Goal: Task Accomplishment & Management: Complete application form

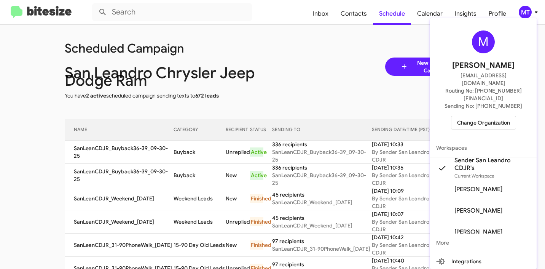
click at [485, 116] on span "Change Organization" at bounding box center [483, 122] width 53 height 13
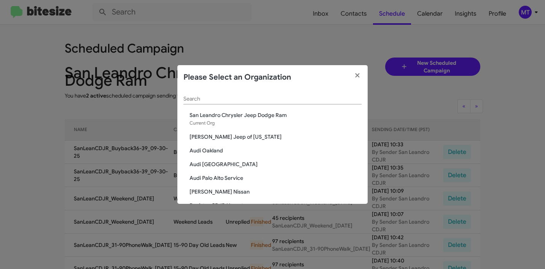
click at [238, 102] on div "Search" at bounding box center [273, 97] width 178 height 15
click at [240, 99] on input "Search" at bounding box center [273, 99] width 178 height 6
paste input "[PERSON_NAME] Jeep of [US_STATE]"
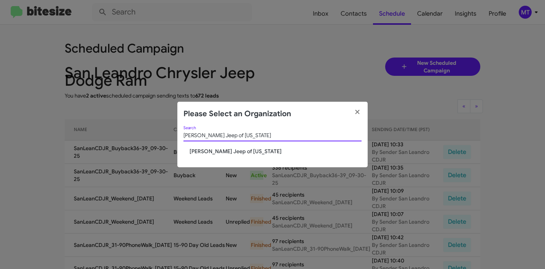
type input "[PERSON_NAME] Jeep of [US_STATE]"
click at [238, 147] on div "Adams Jeep of Maryland Search" at bounding box center [273, 137] width 178 height 22
click at [237, 149] on span "[PERSON_NAME] Jeep of [US_STATE]" at bounding box center [276, 151] width 172 height 8
click at [224, 153] on span "[PERSON_NAME] Jeep of [US_STATE]" at bounding box center [276, 151] width 172 height 8
click at [214, 152] on span "[PERSON_NAME] Jeep of [US_STATE]" at bounding box center [276, 151] width 172 height 8
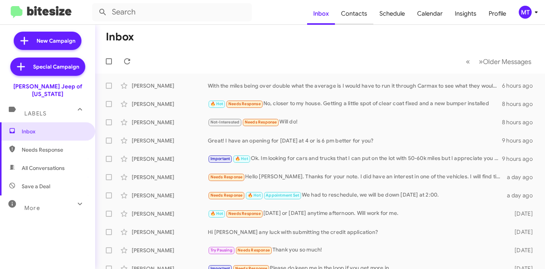
click at [351, 16] on span "Contacts" at bounding box center [354, 14] width 38 height 22
click at [536, 11] on icon at bounding box center [536, 12] width 9 height 9
type input "in:groups"
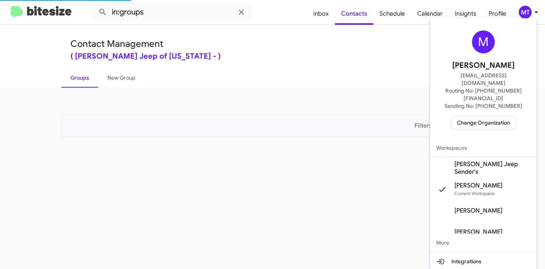
click at [478, 160] on span "[PERSON_NAME] Jeep Sender's" at bounding box center [493, 167] width 76 height 15
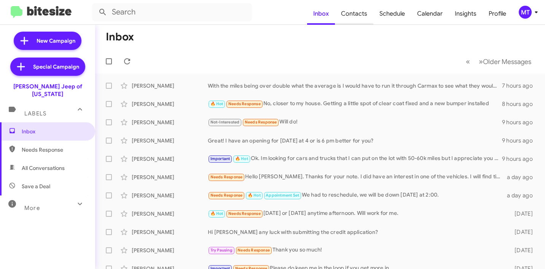
click at [359, 17] on span "Contacts" at bounding box center [354, 14] width 38 height 22
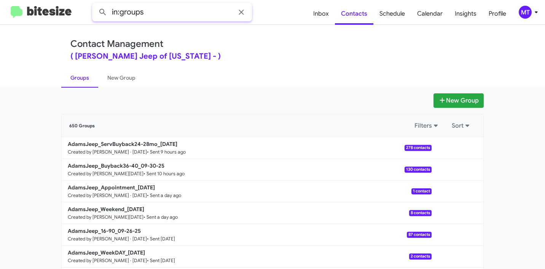
click at [176, 13] on input "in:groups" at bounding box center [172, 12] width 160 height 18
paste input "AdamsJeep_MissedAppt_[DATE]"
click at [95, 5] on button at bounding box center [102, 12] width 15 height 15
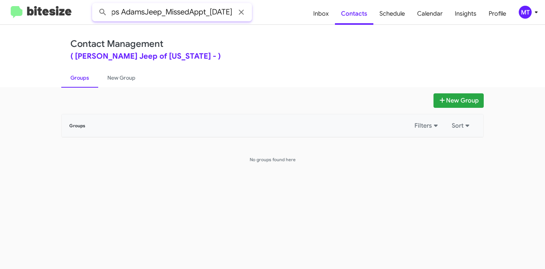
drag, startPoint x: 198, startPoint y: 12, endPoint x: 278, endPoint y: 13, distance: 80.0
click at [277, 14] on form "in:groups AdamsJeep_MissedAppt_[DATE]" at bounding box center [199, 12] width 215 height 18
click at [95, 5] on button at bounding box center [102, 12] width 15 height 15
click at [537, 14] on icon at bounding box center [536, 12] width 9 height 9
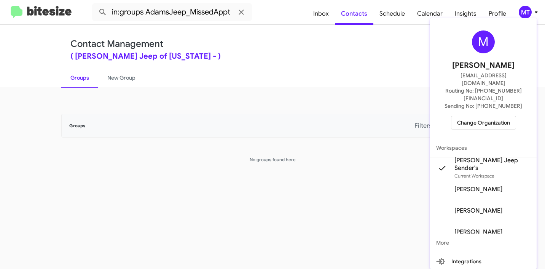
click at [292, 47] on div at bounding box center [272, 134] width 545 height 269
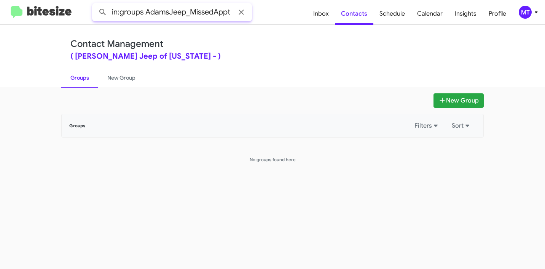
click at [187, 9] on input "in:groups AdamsJeep_MissedAppt" at bounding box center [172, 12] width 160 height 18
drag, startPoint x: 189, startPoint y: 12, endPoint x: 226, endPoint y: 14, distance: 36.3
click at [226, 14] on input "in:groups AdamsJeep_MissedAppt" at bounding box center [172, 12] width 160 height 18
click at [224, 14] on input "in:groups AdamsJeep_MissedAppt" at bounding box center [172, 12] width 160 height 18
drag, startPoint x: 221, startPoint y: 14, endPoint x: 292, endPoint y: 46, distance: 77.4
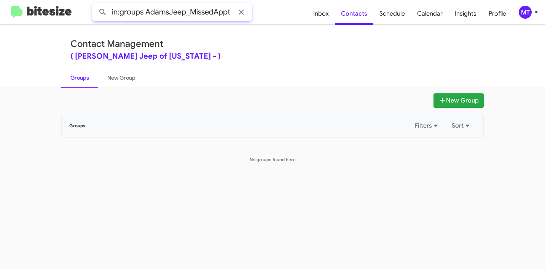
click at [285, 18] on form "in:groups AdamsJeep_MissedAppt" at bounding box center [199, 12] width 215 height 18
click at [302, 73] on ul "Groups New Group" at bounding box center [272, 77] width 423 height 19
click at [80, 79] on link "Groups" at bounding box center [79, 78] width 37 height 20
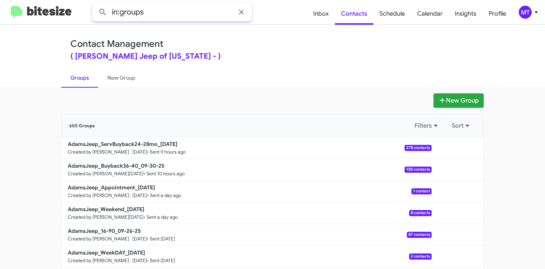
click at [174, 15] on input "in:groups" at bounding box center [172, 12] width 160 height 18
paste input "AdamsJeep_MissedAppt_10-01-25"
click at [95, 5] on button at bounding box center [102, 12] width 15 height 15
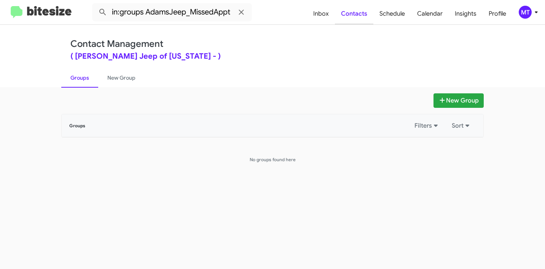
click at [367, 16] on span "Contacts" at bounding box center [354, 14] width 38 height 22
type input "in:groups"
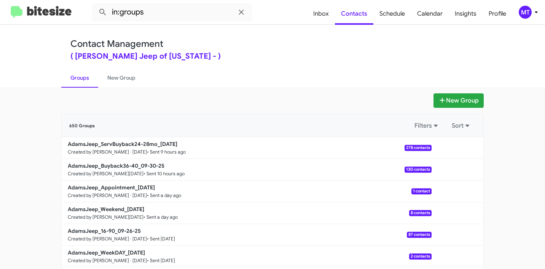
click at [221, 95] on div "New Group" at bounding box center [272, 100] width 423 height 14
click at [451, 99] on button "New Group" at bounding box center [459, 100] width 50 height 14
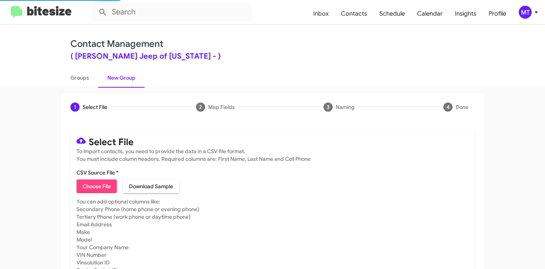
click at [105, 184] on span "Choose File" at bounding box center [97, 186] width 28 height 14
type input "AdamsJeep_MissedAppt_10-01-25"
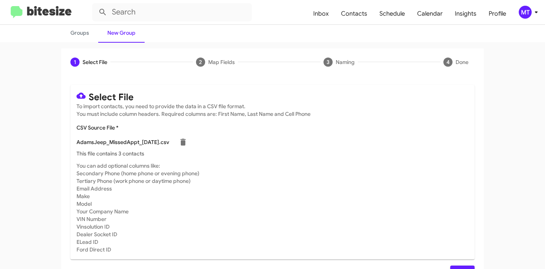
scroll to position [64, 0]
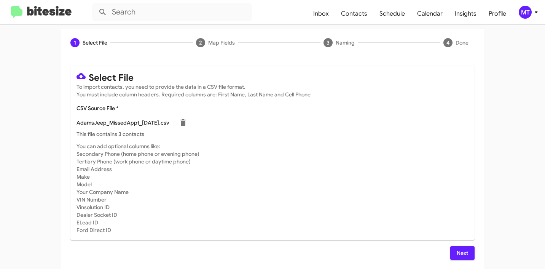
click at [460, 251] on span "Next" at bounding box center [463, 253] width 12 height 14
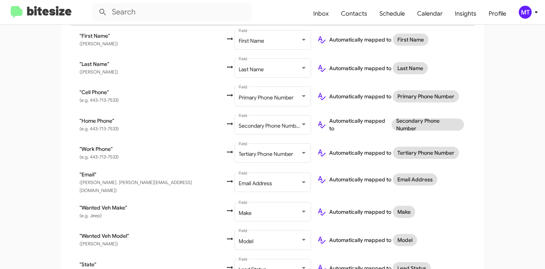
scroll to position [0, 0]
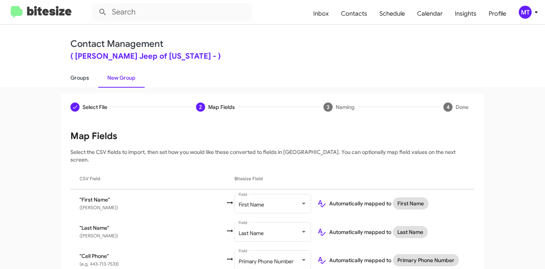
click at [77, 74] on link "Groups" at bounding box center [79, 78] width 37 height 20
type input "in:groups"
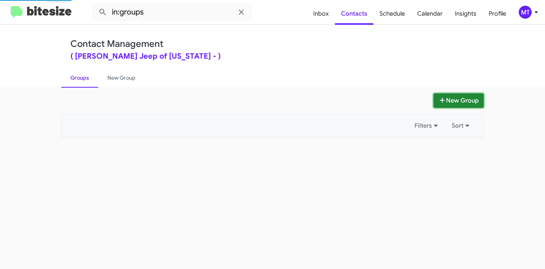
click at [448, 105] on button "New Group" at bounding box center [459, 100] width 50 height 14
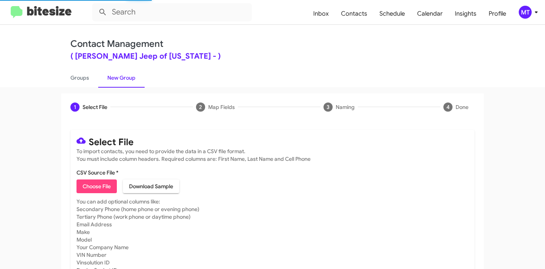
click at [102, 186] on span "Choose File" at bounding box center [97, 186] width 28 height 14
type input "AdamsJeep_MissedAppt_10-01-25"
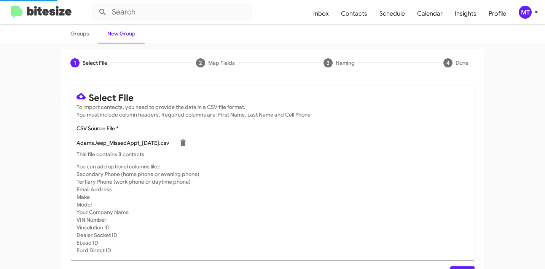
scroll to position [64, 0]
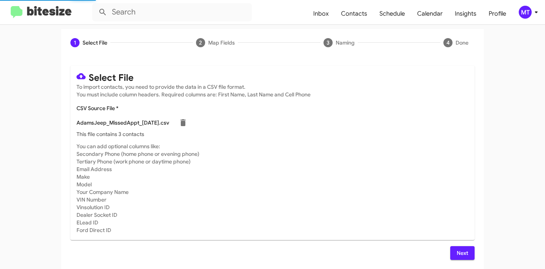
click at [462, 249] on span "Next" at bounding box center [463, 253] width 12 height 14
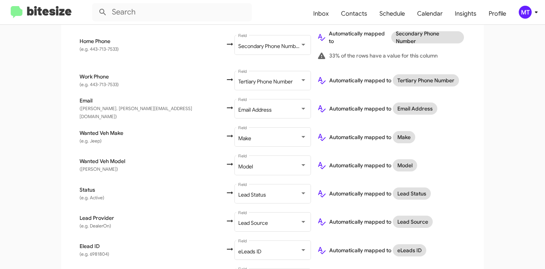
scroll to position [294, 0]
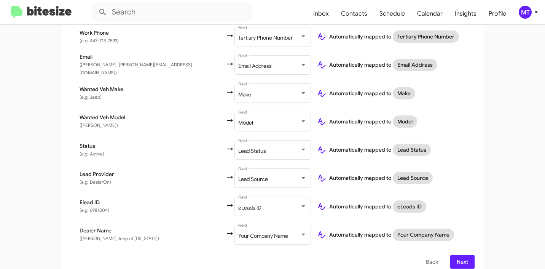
click at [461, 255] on span "Next" at bounding box center [463, 262] width 12 height 14
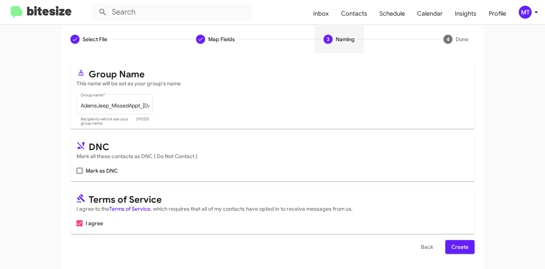
scroll to position [0, 0]
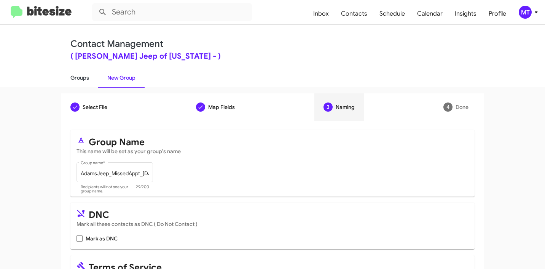
click at [80, 75] on link "Groups" at bounding box center [79, 78] width 37 height 20
type input "in:groups"
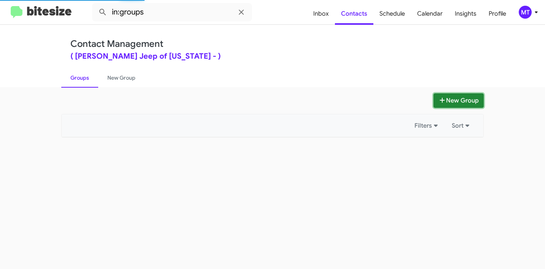
click at [462, 102] on button "New Group" at bounding box center [459, 100] width 50 height 14
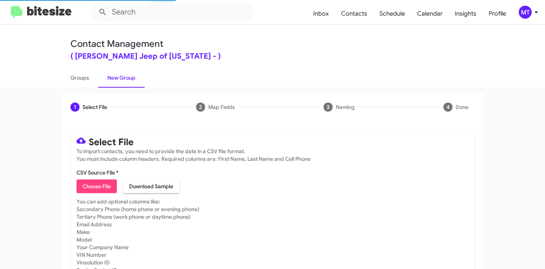
click at [96, 181] on span "Choose File" at bounding box center [97, 186] width 28 height 14
type input "AdamsJeep_MissedAppt_10-01-25"
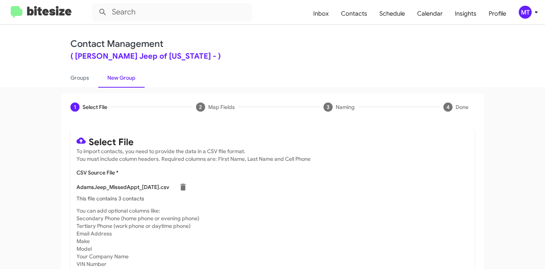
click at [539, 14] on icon at bounding box center [536, 12] width 9 height 9
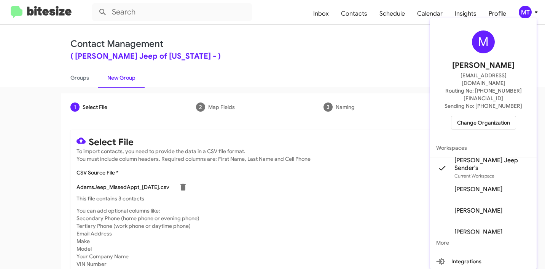
click at [367, 48] on div at bounding box center [272, 134] width 545 height 269
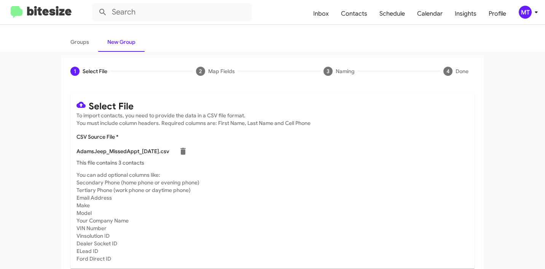
scroll to position [64, 0]
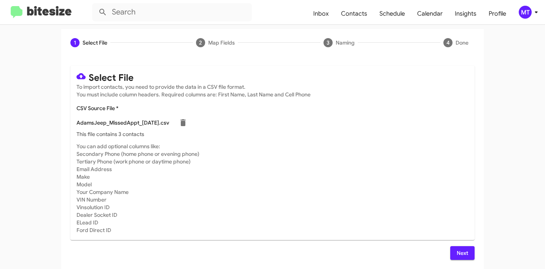
click at [457, 249] on span "Next" at bounding box center [463, 253] width 12 height 14
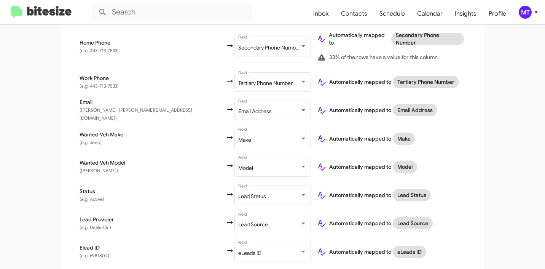
scroll to position [294, 0]
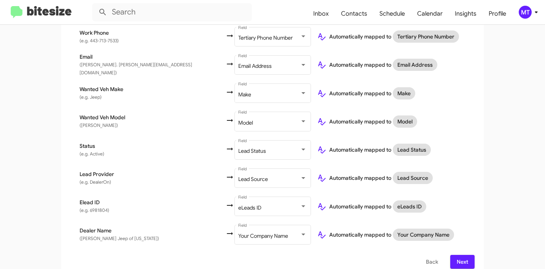
click at [460, 255] on span "Next" at bounding box center [463, 262] width 12 height 14
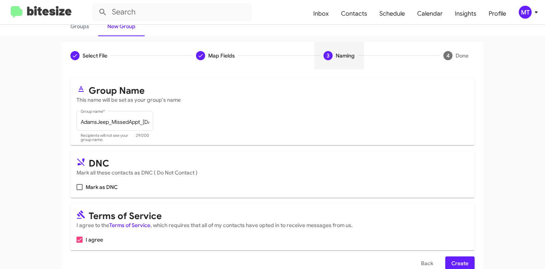
scroll to position [68, 0]
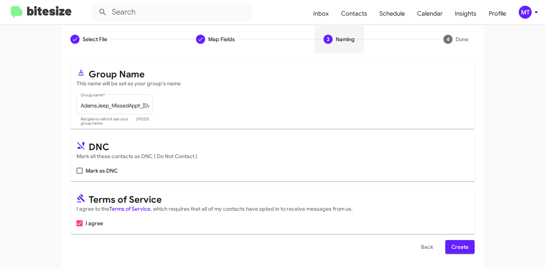
click at [459, 244] on span "Create" at bounding box center [460, 247] width 17 height 14
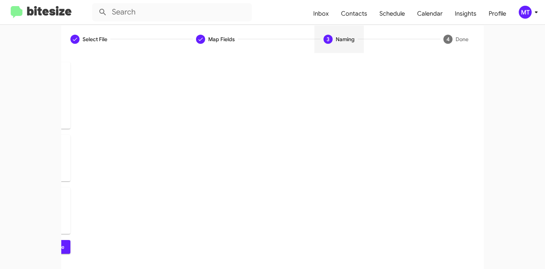
scroll to position [0, 0]
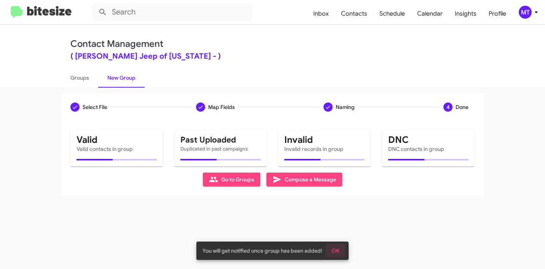
click at [336, 254] on span "OK" at bounding box center [336, 251] width 8 height 14
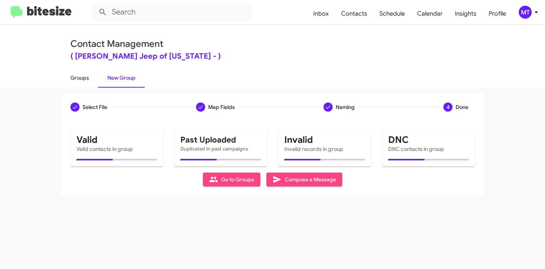
click at [78, 77] on link "Groups" at bounding box center [79, 78] width 37 height 20
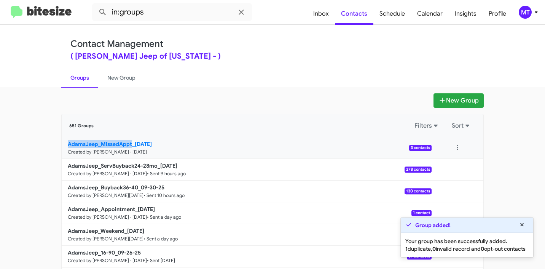
drag, startPoint x: 42, startPoint y: 145, endPoint x: 128, endPoint y: 142, distance: 86.1
click at [128, 142] on app-groups "New Group 651 Groups Filters Sort AdamsJeep_MissedAppt_10-01-25 Created by Mari…" at bounding box center [272, 233] width 545 height 281
copy b "AdamsJeep_MissedAppt"
click at [168, 17] on input "in:groups" at bounding box center [172, 12] width 160 height 18
paste input "AdamsJeep_MissedAppt"
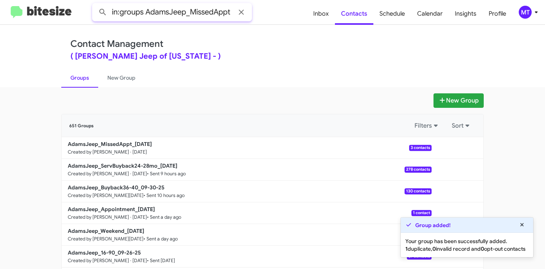
type input "in:groups AdamsJeep_MissedAppt"
click at [95, 5] on button at bounding box center [102, 12] width 15 height 15
click at [524, 222] on icon at bounding box center [522, 224] width 7 height 5
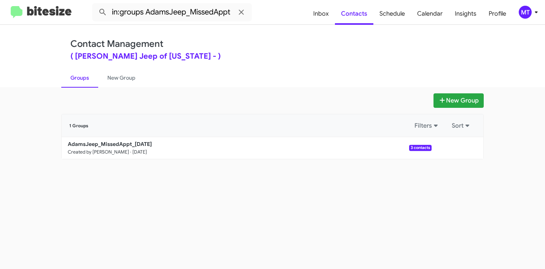
click at [192, 187] on div "New Group 1 Groups Filters Sort AdamsJeep_MissedAppt_10-01-25 Created by Mariem…" at bounding box center [272, 178] width 545 height 182
click at [459, 147] on button at bounding box center [457, 147] width 15 height 15
click at [446, 167] on button "View contacts" at bounding box center [435, 168] width 61 height 18
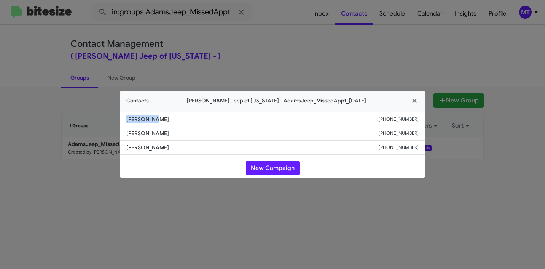
drag, startPoint x: 144, startPoint y: 119, endPoint x: 123, endPoint y: 118, distance: 21.3
click at [123, 118] on li "Roger Nuez +19103018602" at bounding box center [272, 119] width 305 height 14
copy span "Roger Nuez"
click at [412, 99] on icon "button" at bounding box center [415, 101] width 9 height 7
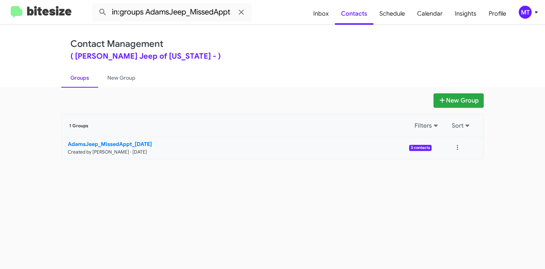
click at [122, 149] on small "Created by Mariem Tabay · Oct 1, 2025" at bounding box center [107, 152] width 79 height 6
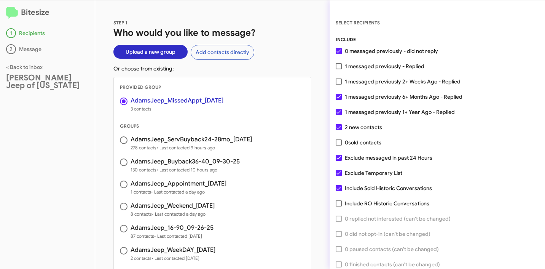
click at [340, 67] on span at bounding box center [339, 66] width 6 height 6
click at [339, 69] on input "1 messaged previously - Replied" at bounding box center [339, 69] width 0 height 0
checkbox input "true"
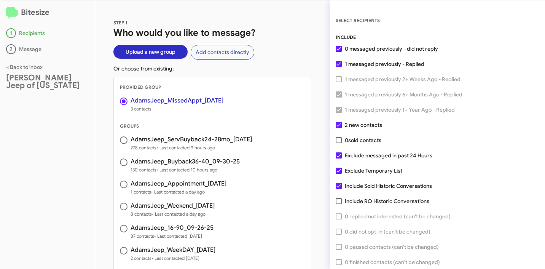
scroll to position [19, 0]
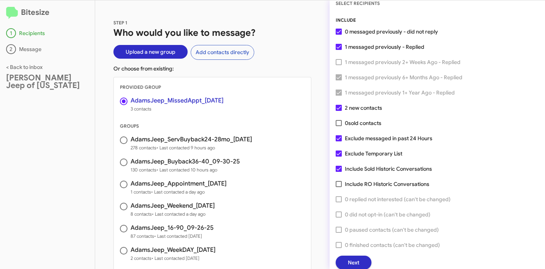
click at [357, 259] on span "Next" at bounding box center [353, 263] width 11 height 14
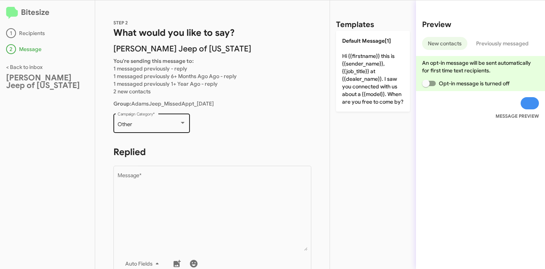
click at [157, 120] on div "Other Campaign Category *" at bounding box center [152, 122] width 69 height 21
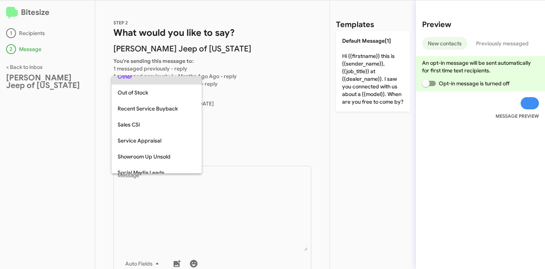
scroll to position [78, 0]
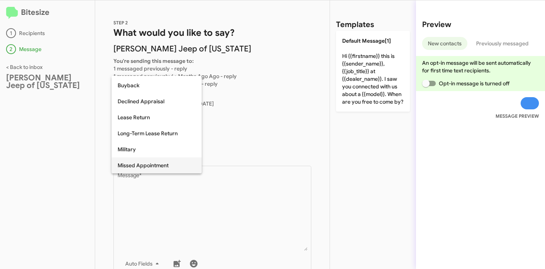
click at [150, 162] on span "Missed Appointment" at bounding box center [157, 165] width 78 height 16
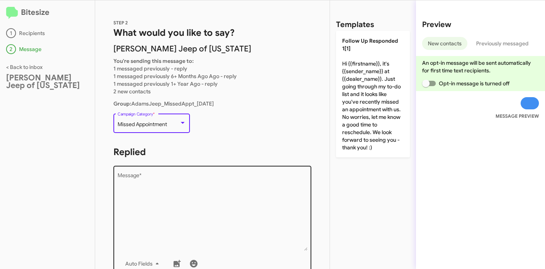
click at [173, 186] on textarea "Message *" at bounding box center [213, 212] width 190 height 78
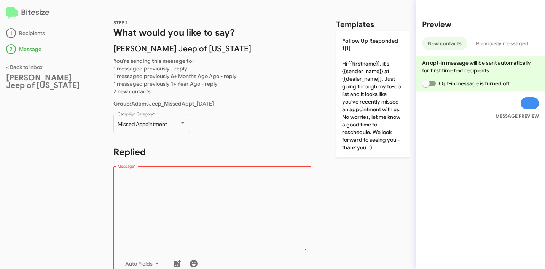
click at [209, 195] on textarea "Message *" at bounding box center [213, 212] width 190 height 78
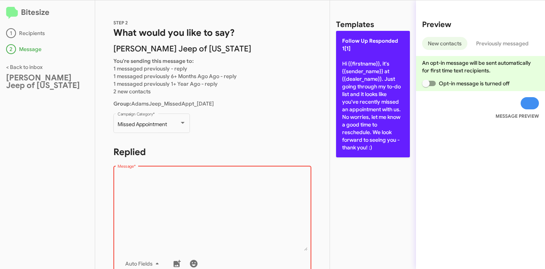
click at [360, 102] on p "Follow Up Responded 1[1] Hi {{firstname}}, it's {{sender_name}} at {{dealer_nam…" at bounding box center [373, 94] width 74 height 126
type textarea "Hi {{firstname}}, it's {{sender_name}} at {{dealer_name}}. Just going through m…"
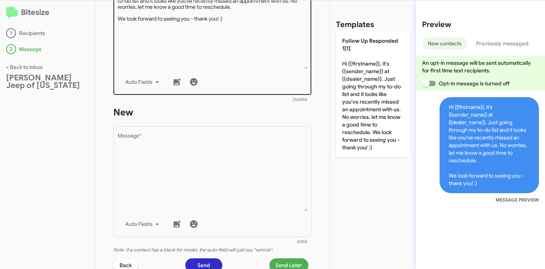
scroll to position [145, 0]
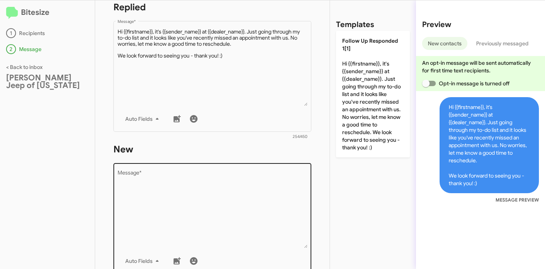
click at [210, 197] on textarea "Message *" at bounding box center [213, 209] width 190 height 78
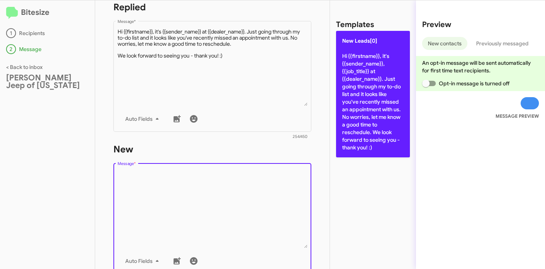
click at [358, 114] on p "New Leads[0] Hi {{firstname}}, it's {{sender_name}}, {{job_title}} at {{dealer_…" at bounding box center [373, 94] width 74 height 126
type textarea "Hi {{firstname}}, it's {{sender_name}}, {{job_title}} at {{dealer_name}}. Just …"
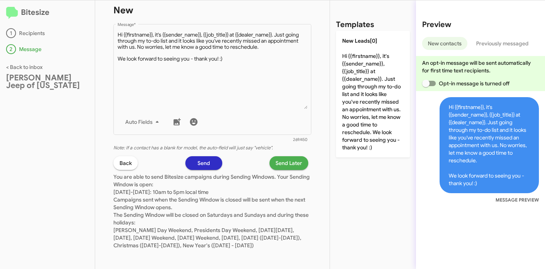
scroll to position [294, 0]
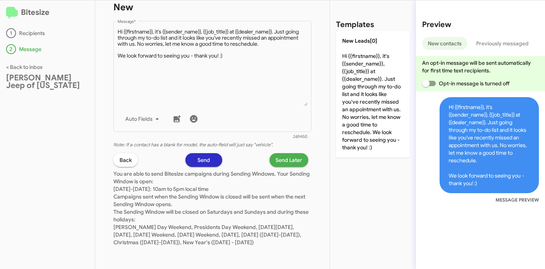
click at [288, 153] on span "Send Later" at bounding box center [289, 160] width 27 height 14
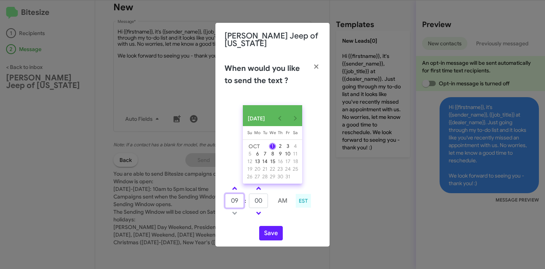
click at [237, 201] on input "09" at bounding box center [234, 201] width 19 height 14
type input "11"
click at [257, 201] on input "00" at bounding box center [258, 201] width 19 height 14
click at [273, 234] on button "Save" at bounding box center [271, 233] width 24 height 14
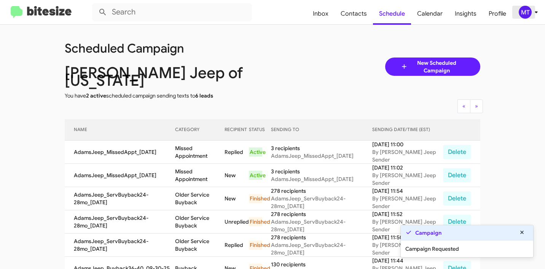
click at [536, 13] on icon at bounding box center [536, 12] width 9 height 9
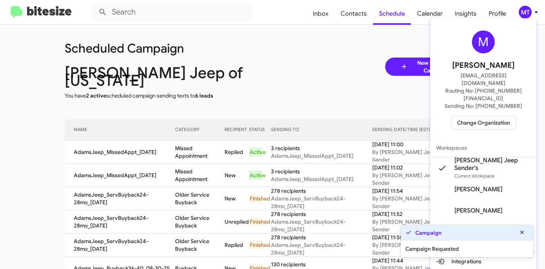
click at [294, 90] on div at bounding box center [272, 134] width 545 height 269
